Goal: Navigation & Orientation: Understand site structure

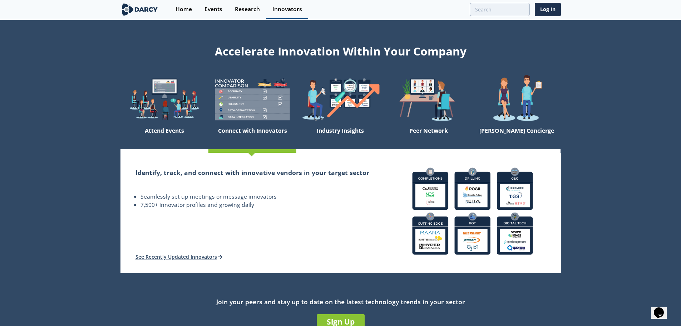
click at [286, 7] on div "Innovators" at bounding box center [287, 9] width 30 height 6
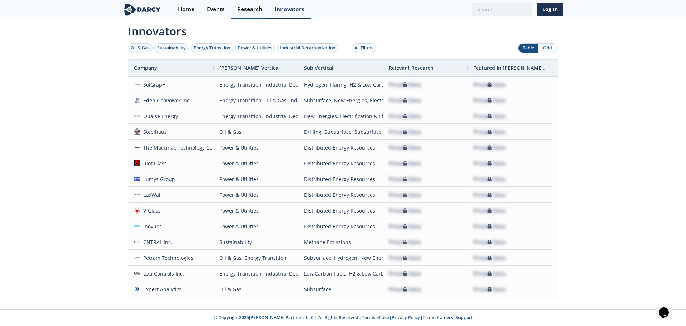
click at [259, 11] on div "Research" at bounding box center [249, 9] width 25 height 6
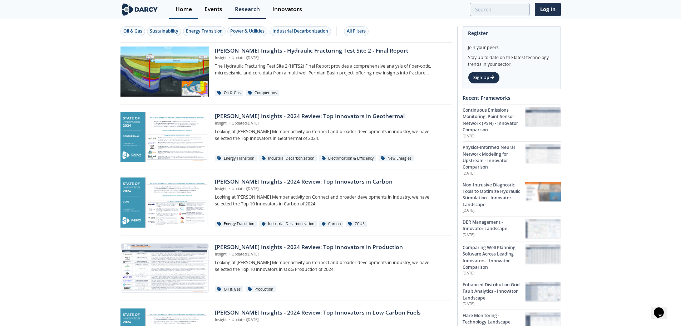
click at [190, 14] on link "Home" at bounding box center [183, 9] width 29 height 19
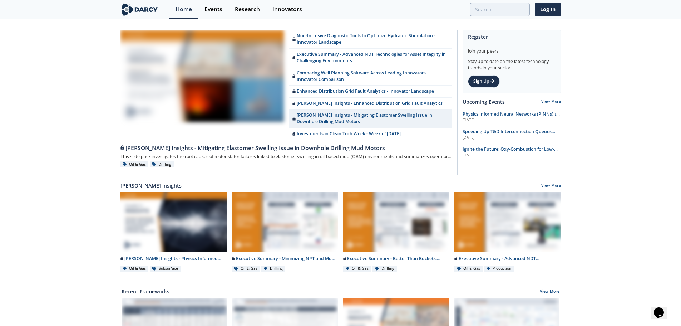
click at [645, 50] on div "Non-Intrusive Diagnostic Tools to Optimize Hydraulic Stimulation - Innovator La…" at bounding box center [340, 326] width 681 height 612
